Goal: Navigation & Orientation: Find specific page/section

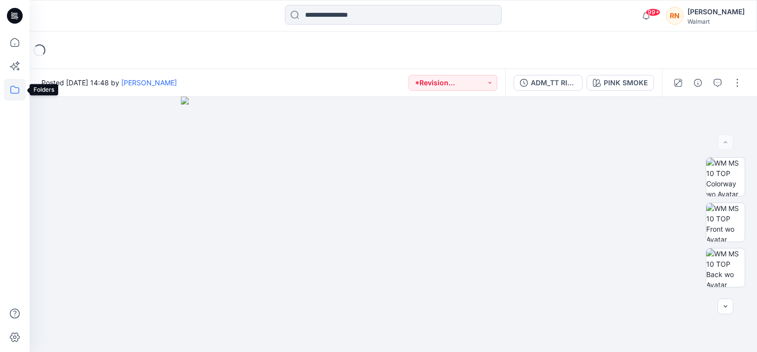
click at [7, 88] on icon at bounding box center [15, 90] width 22 height 22
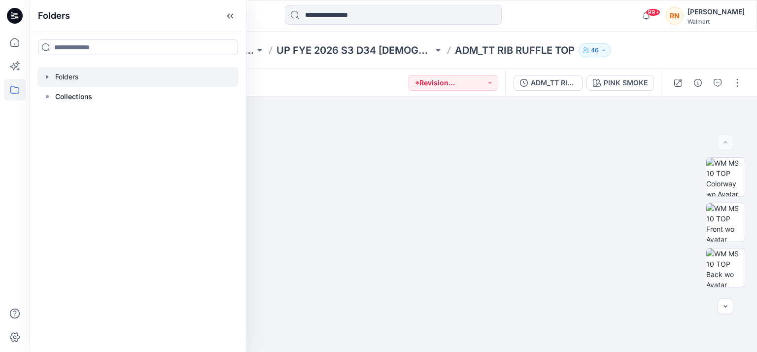
click at [54, 78] on div at bounding box center [137, 77] width 201 height 20
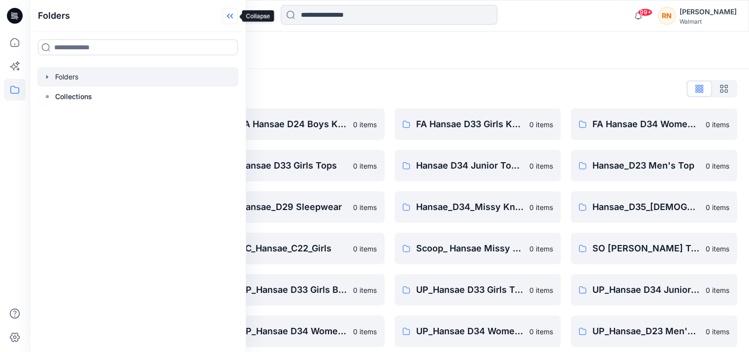
click at [229, 14] on icon at bounding box center [228, 16] width 2 height 5
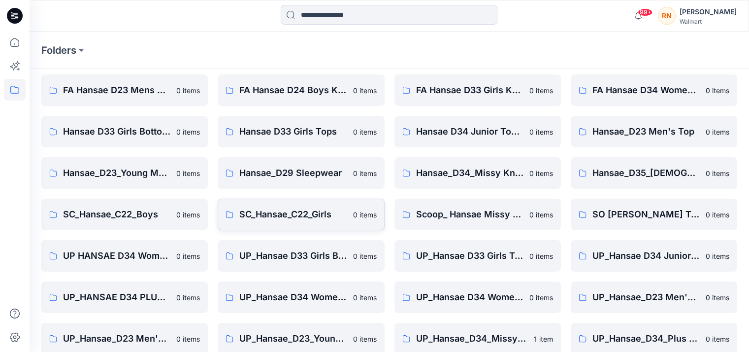
scroll to position [48, 0]
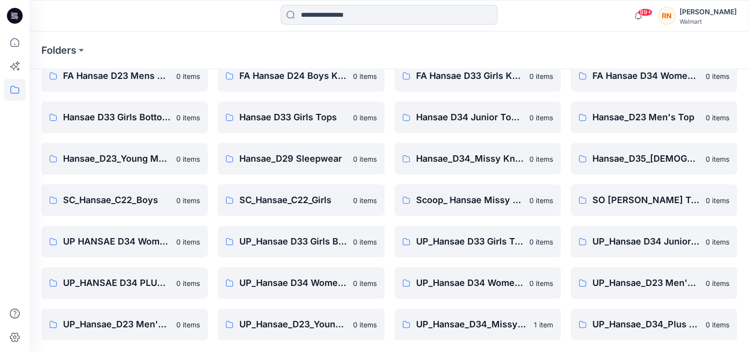
click at [11, 12] on icon at bounding box center [15, 16] width 16 height 16
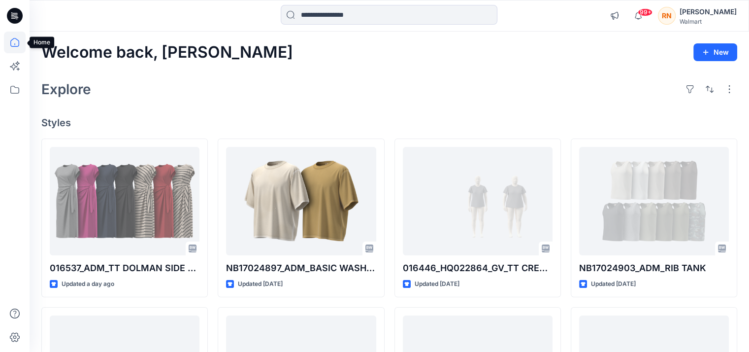
click at [13, 41] on icon at bounding box center [15, 43] width 22 height 22
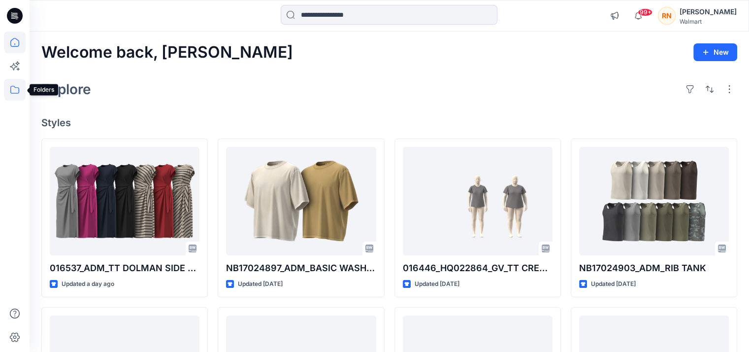
click at [13, 91] on icon at bounding box center [15, 90] width 22 height 22
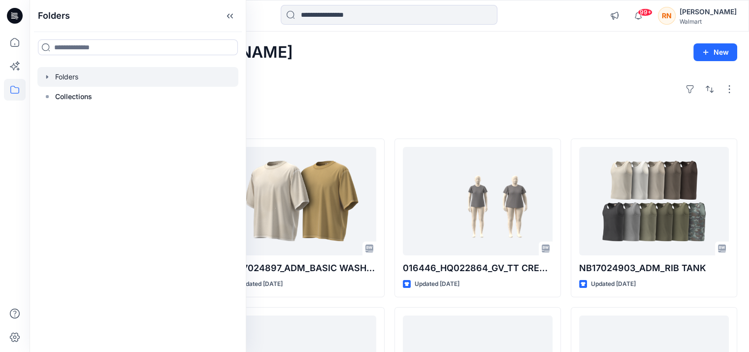
click at [47, 74] on icon "button" at bounding box center [47, 77] width 8 height 8
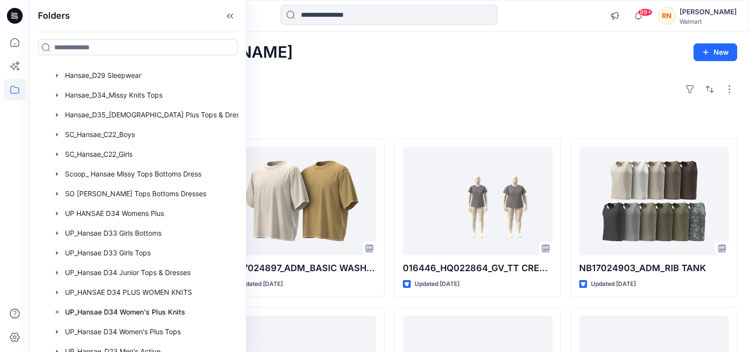
scroll to position [306, 0]
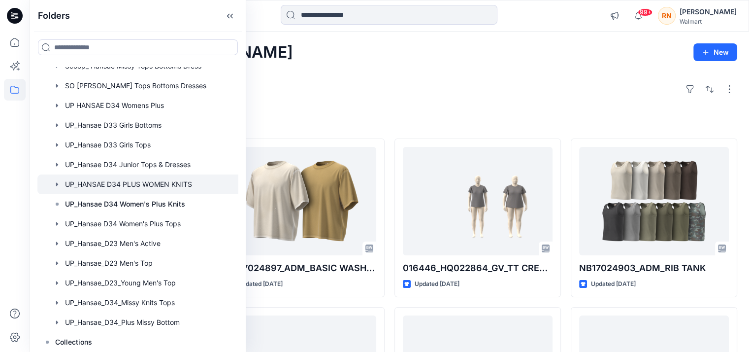
click at [146, 183] on div at bounding box center [146, 184] width 219 height 20
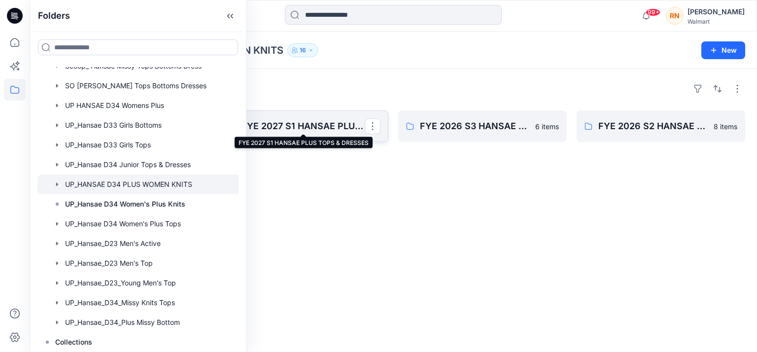
click at [318, 127] on p "FYE 2027 S1 HANSAE PLUS TOPS & DRESSES" at bounding box center [302, 126] width 123 height 14
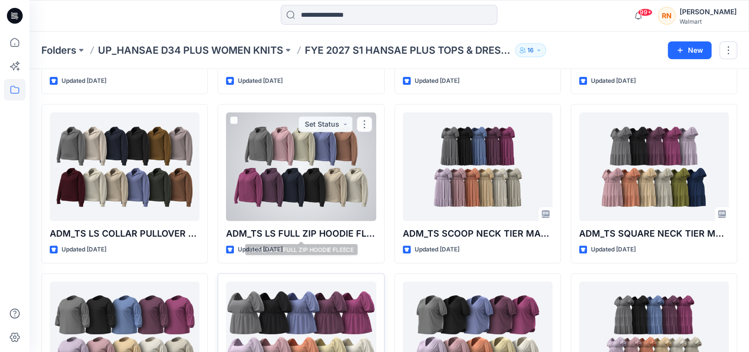
scroll to position [504, 0]
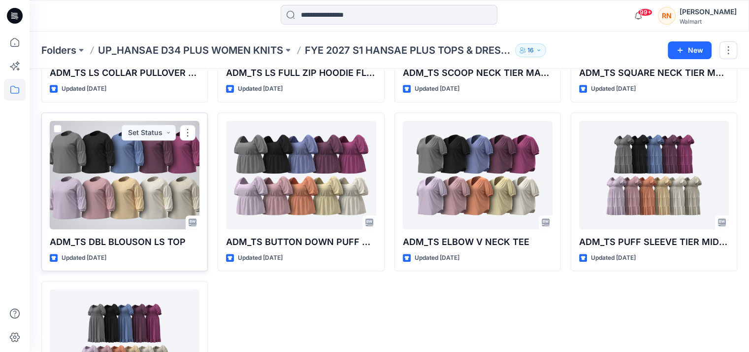
click at [126, 186] on div at bounding box center [125, 175] width 150 height 108
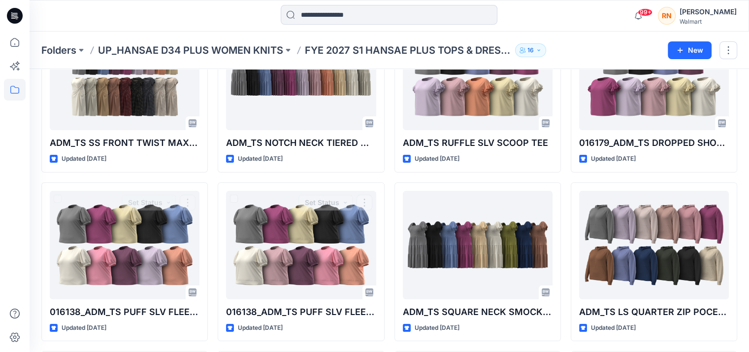
scroll to position [61, 0]
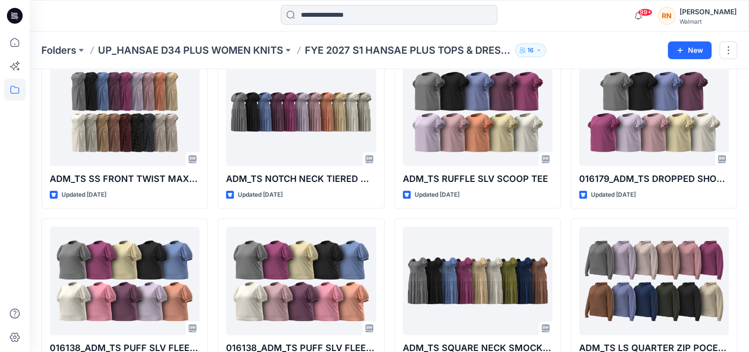
click at [9, 20] on icon at bounding box center [15, 16] width 16 height 16
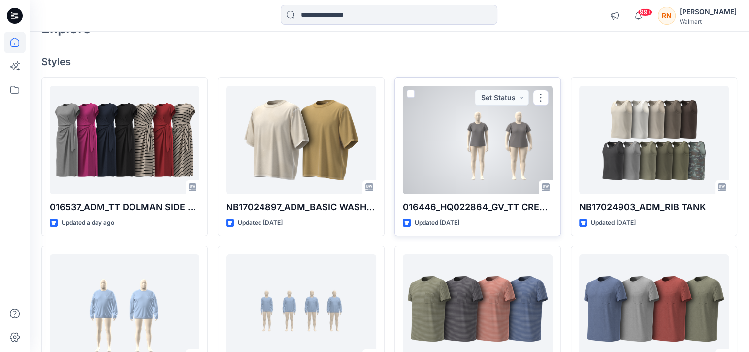
click at [456, 142] on div at bounding box center [478, 140] width 150 height 108
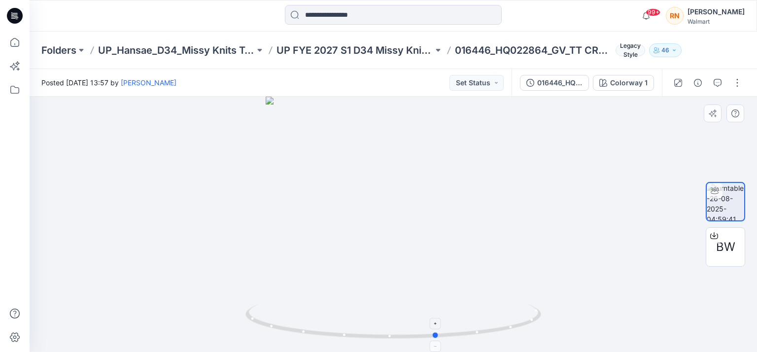
drag, startPoint x: 431, startPoint y: 339, endPoint x: 475, endPoint y: 334, distance: 44.1
click at [475, 334] on icon at bounding box center [394, 322] width 298 height 37
click at [634, 49] on span "Legacy Style" at bounding box center [630, 50] width 30 height 12
